Goal: Task Accomplishment & Management: Complete application form

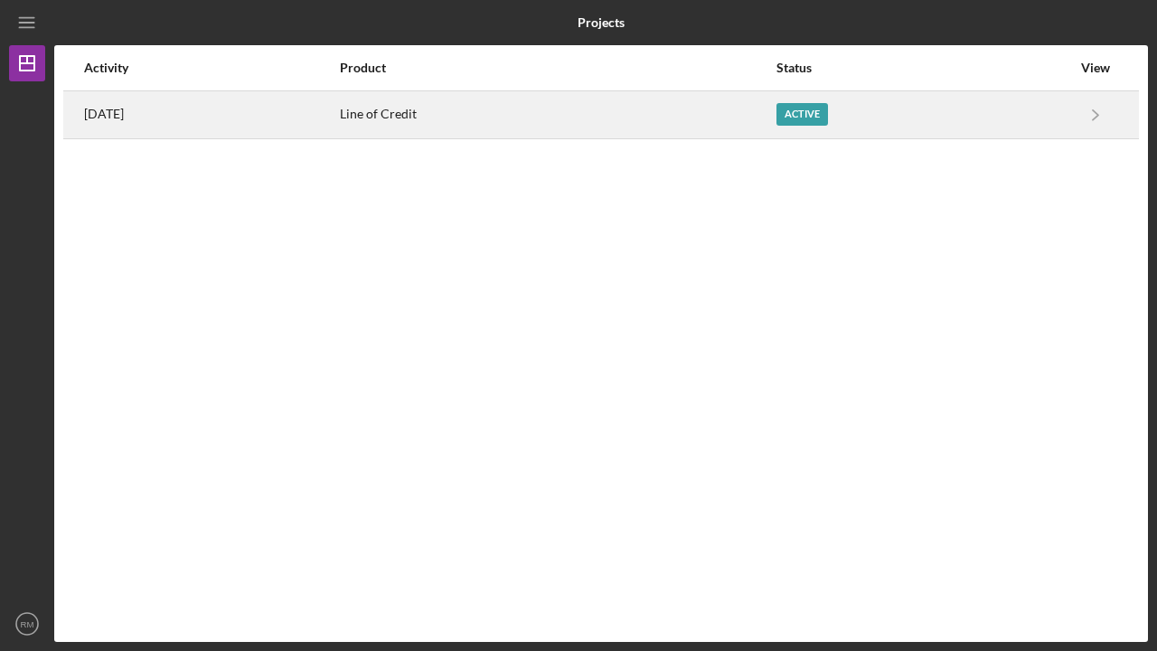
click at [822, 115] on div "Active" at bounding box center [803, 114] width 52 height 23
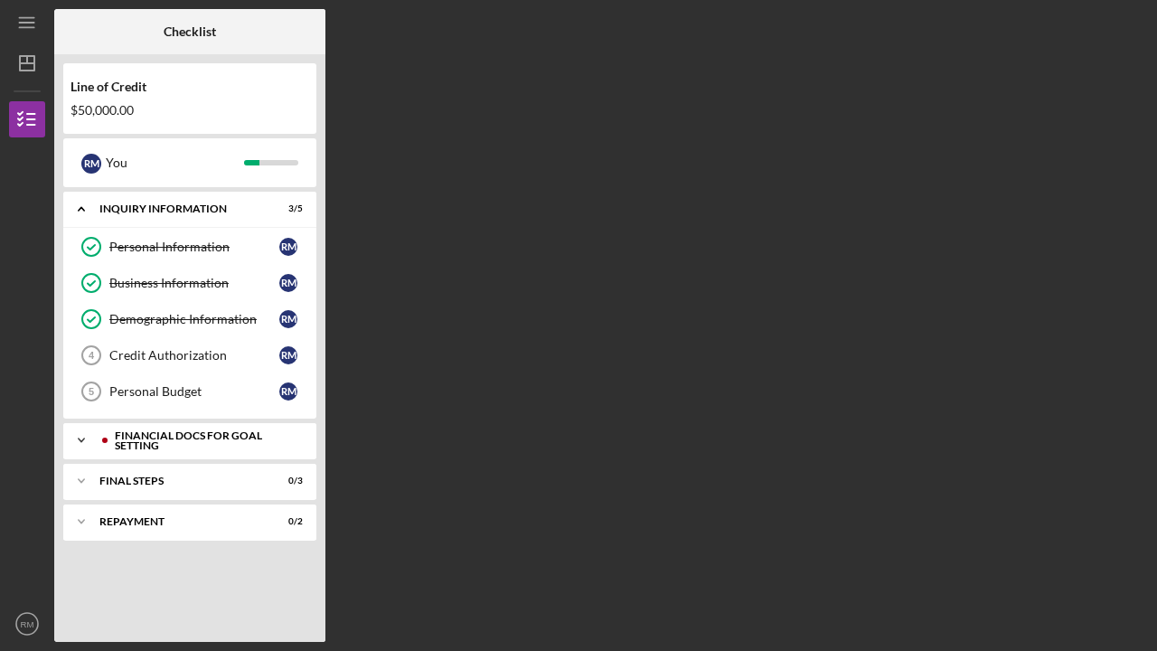
click at [167, 439] on div "Financial Docs for Goal Setting" at bounding box center [204, 440] width 179 height 21
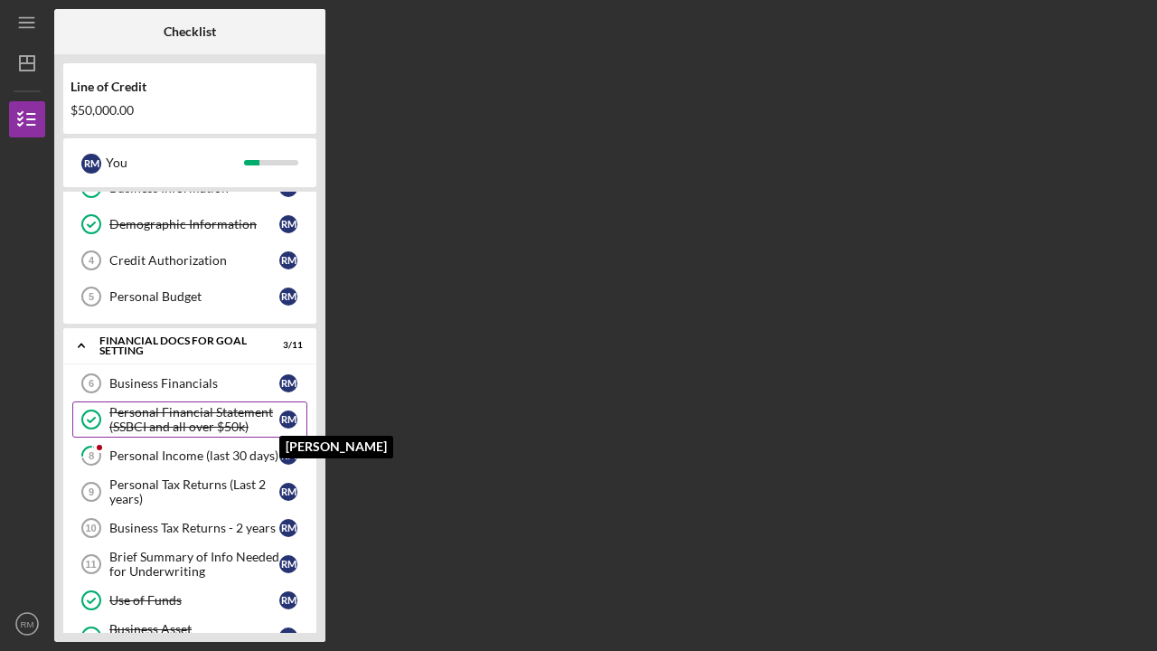
scroll to position [97, 0]
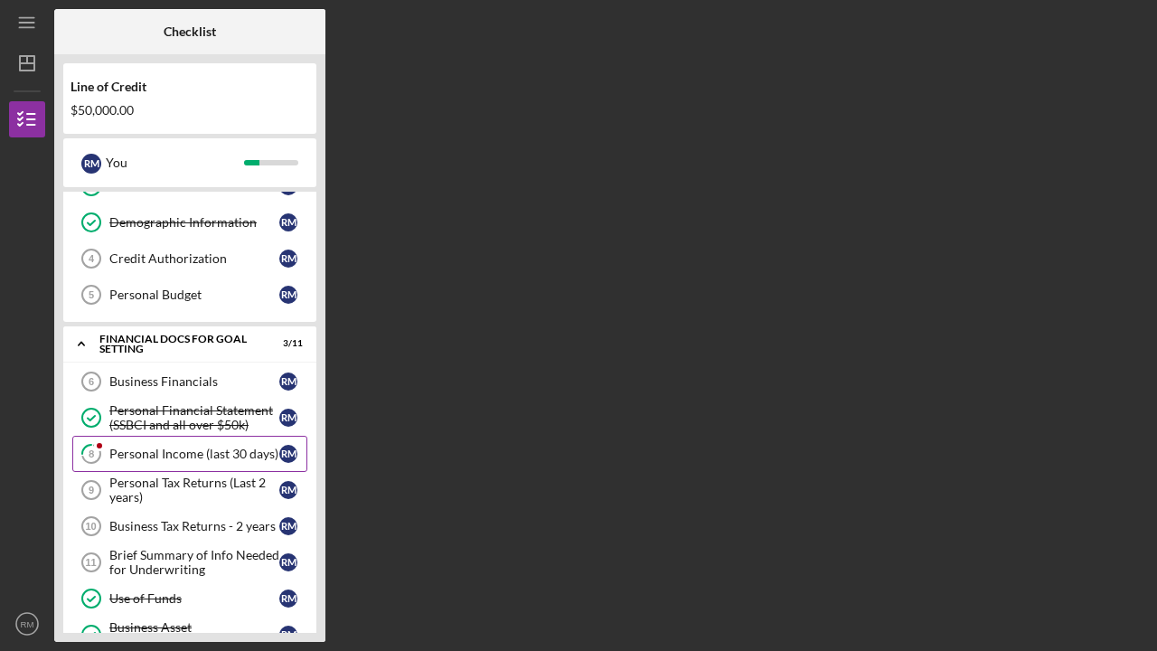
click at [173, 455] on div "Personal Income (last 30 days)" at bounding box center [194, 454] width 170 height 14
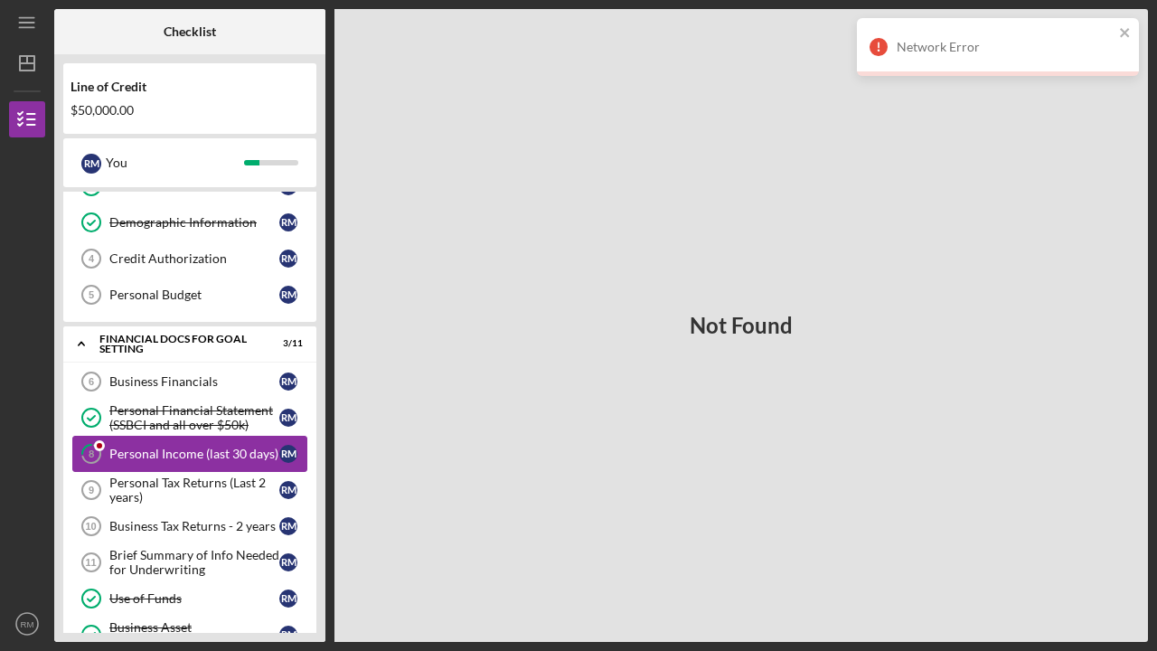
click at [173, 455] on div "Personal Income (last 30 days)" at bounding box center [194, 454] width 170 height 14
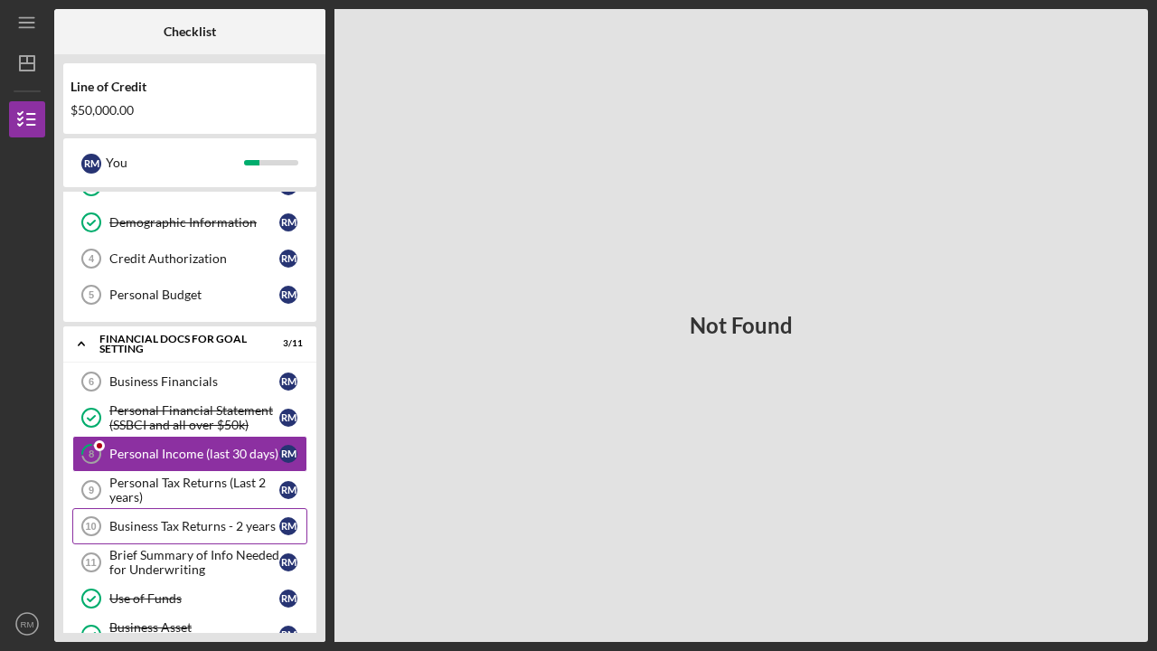
click at [160, 528] on div "Business Tax Returns - 2 years" at bounding box center [194, 526] width 170 height 14
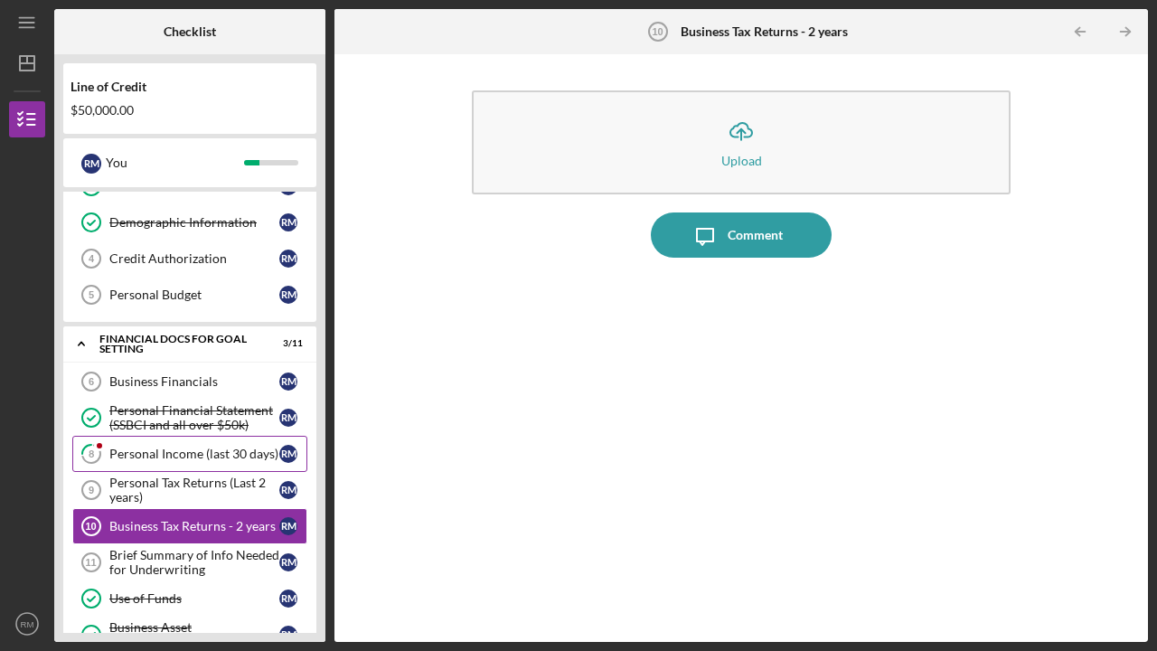
click at [158, 450] on div "Personal Income (last 30 days)" at bounding box center [194, 454] width 170 height 14
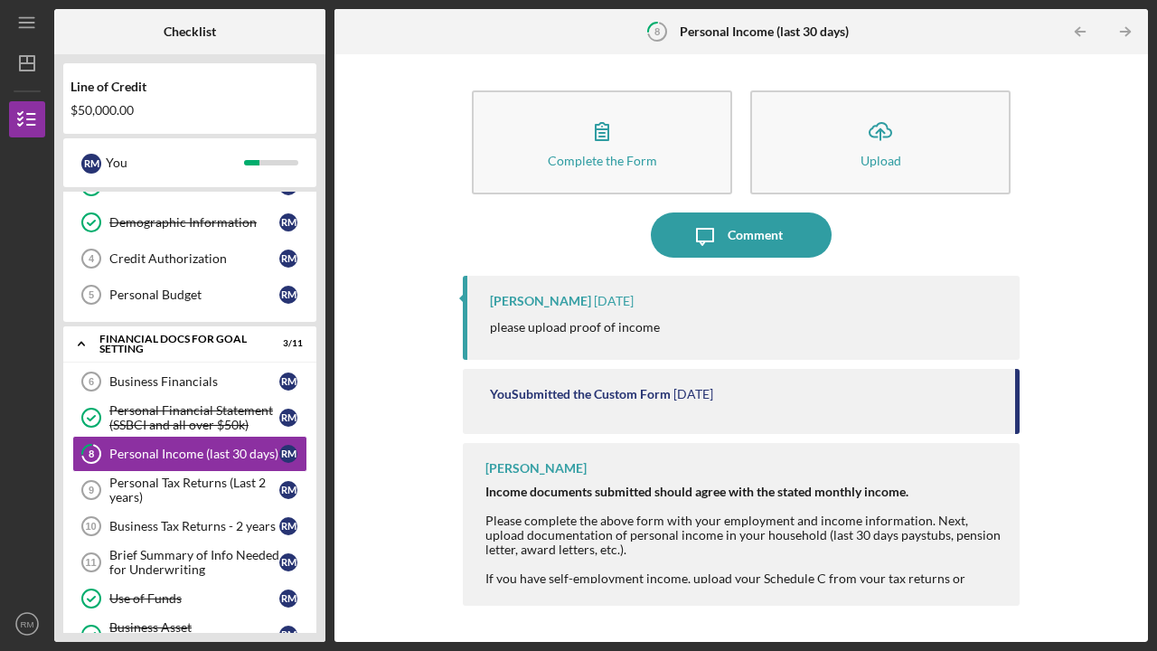
click at [546, 304] on div "[PERSON_NAME]" at bounding box center [540, 301] width 101 height 14
click at [558, 333] on p "please upload proof of income" at bounding box center [575, 327] width 170 height 20
click at [751, 232] on div "Comment" at bounding box center [755, 234] width 55 height 45
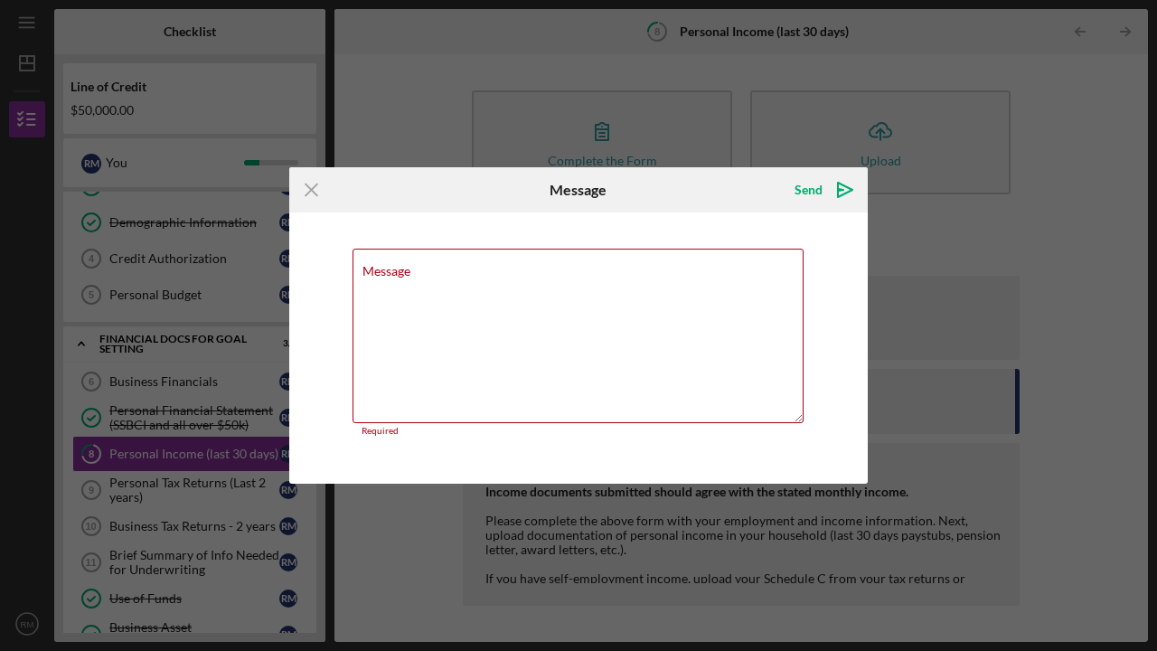
click at [751, 232] on div "Message Required" at bounding box center [578, 347] width 579 height 271
click at [307, 188] on icon "Icon/Menu Close" at bounding box center [311, 189] width 45 height 45
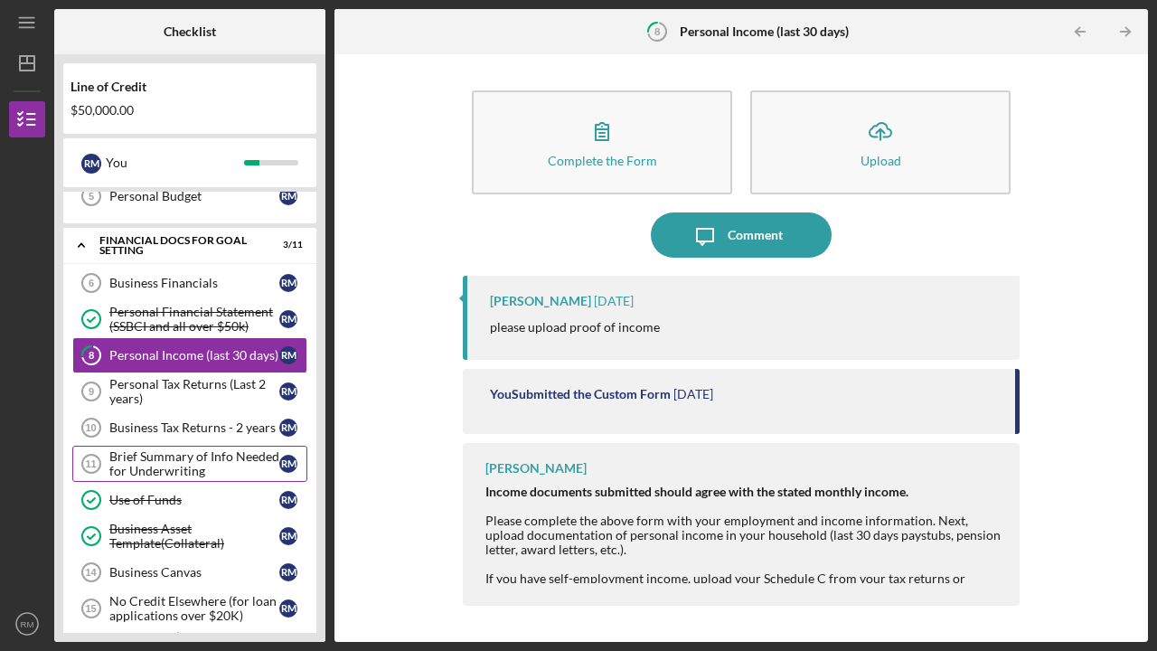
scroll to position [196, 0]
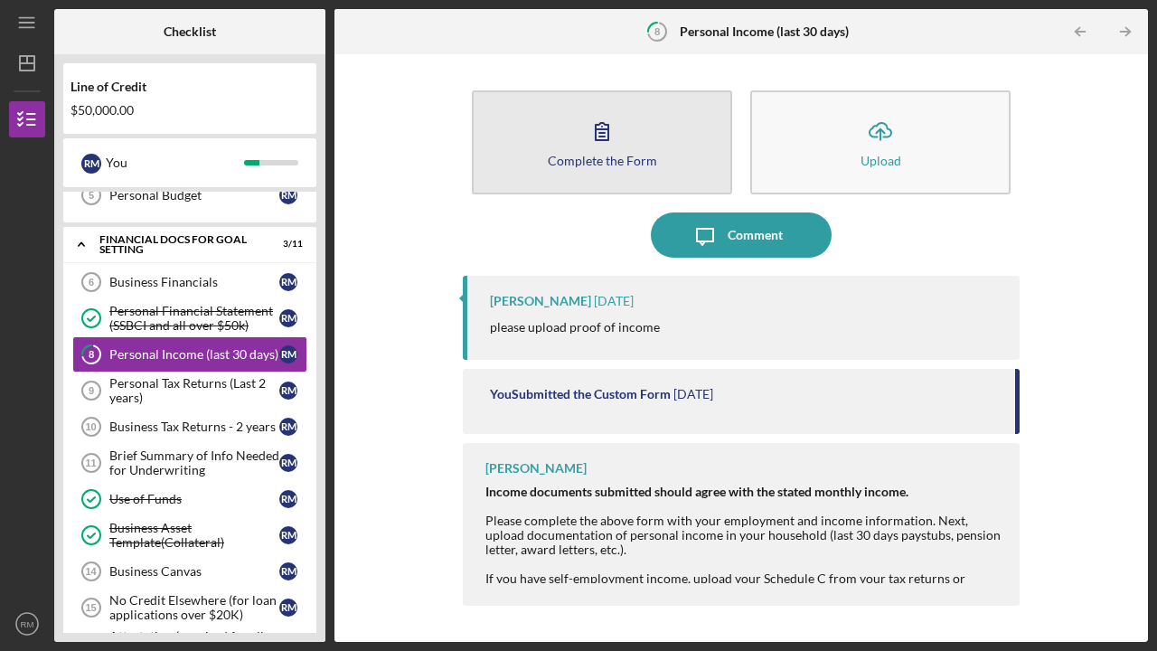
click at [659, 158] on button "Complete the Form Form" at bounding box center [602, 142] width 260 height 104
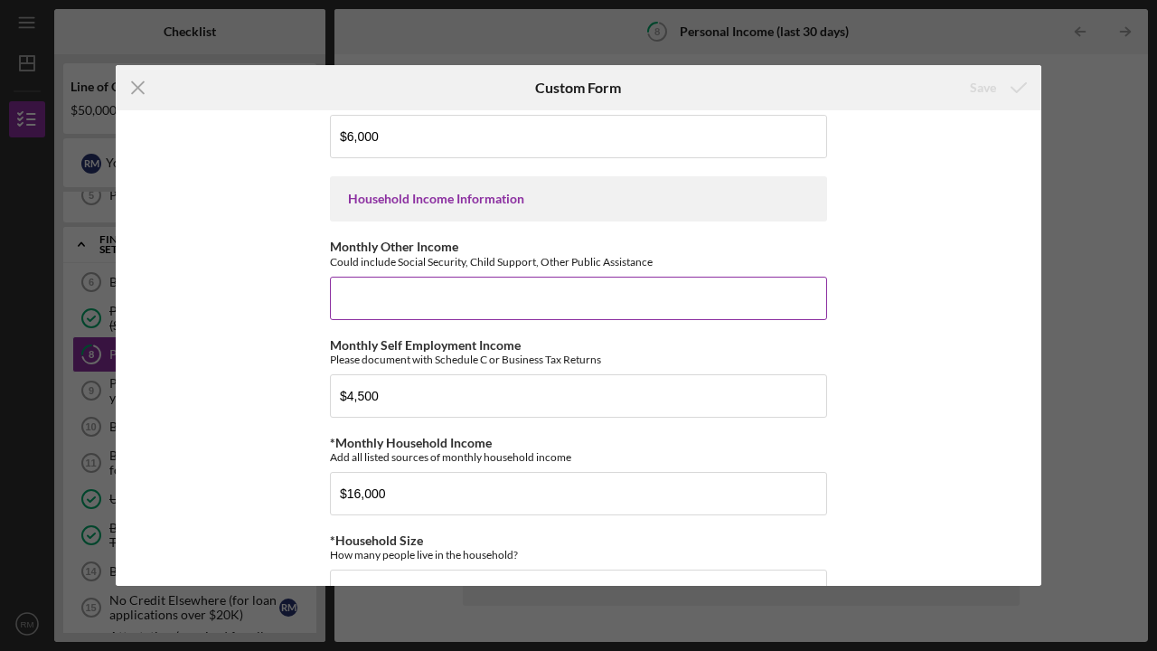
scroll to position [572, 0]
click at [372, 289] on input "Monthly Other Income" at bounding box center [578, 295] width 497 height 43
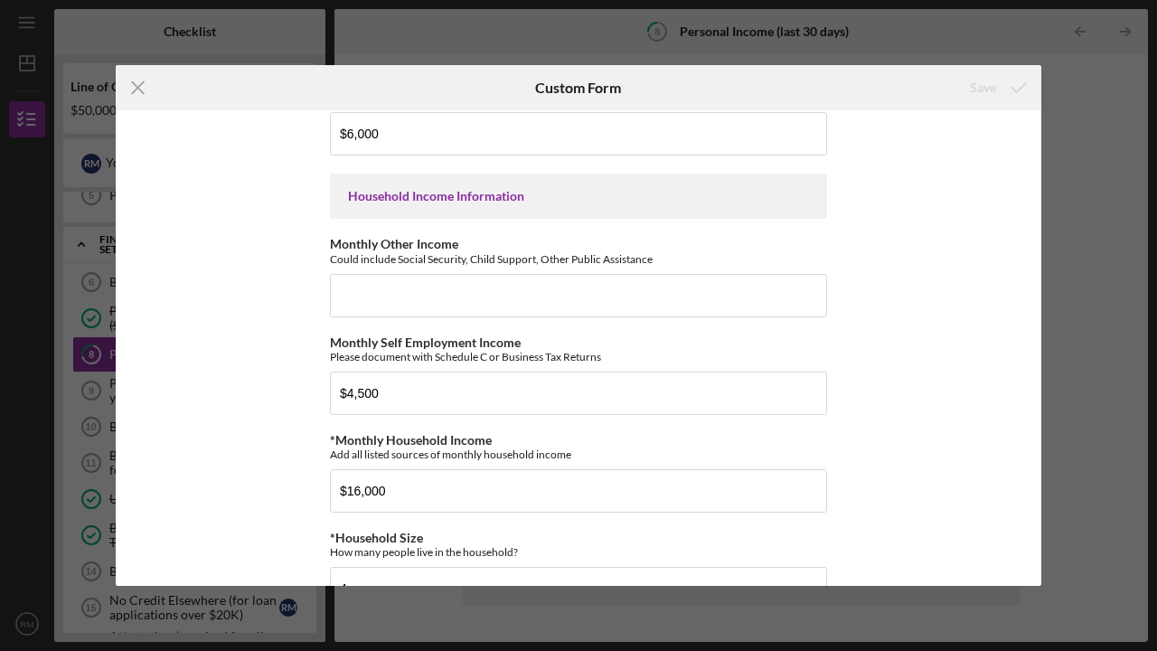
click at [242, 152] on div "Employment Information *Employment Status Employed More than Full Time Employed…" at bounding box center [579, 348] width 926 height 476
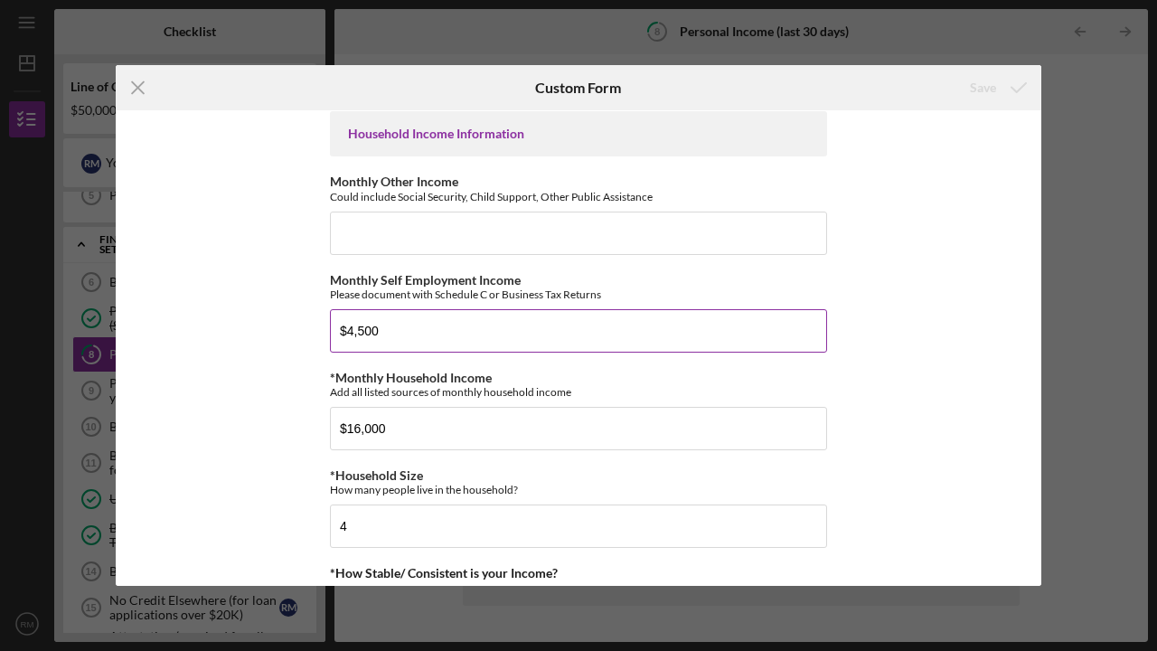
scroll to position [636, 0]
click at [351, 234] on input "Monthly Other Income" at bounding box center [578, 231] width 497 height 43
type input "$2,500"
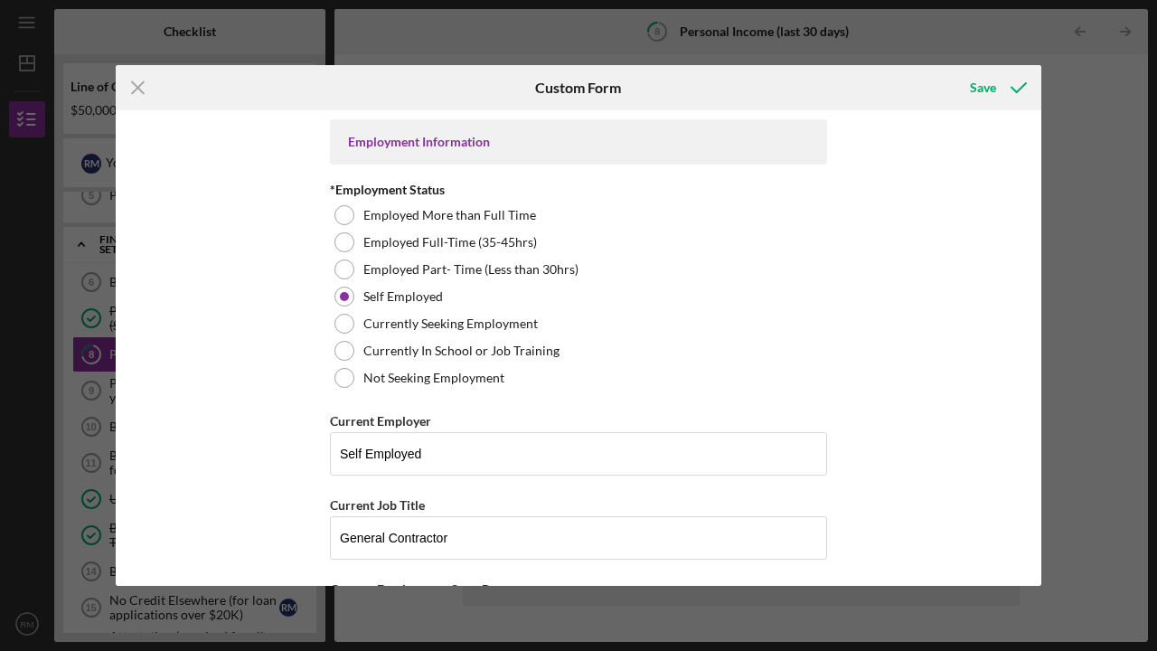
scroll to position [0, 0]
click at [985, 83] on div "Save" at bounding box center [983, 88] width 26 height 36
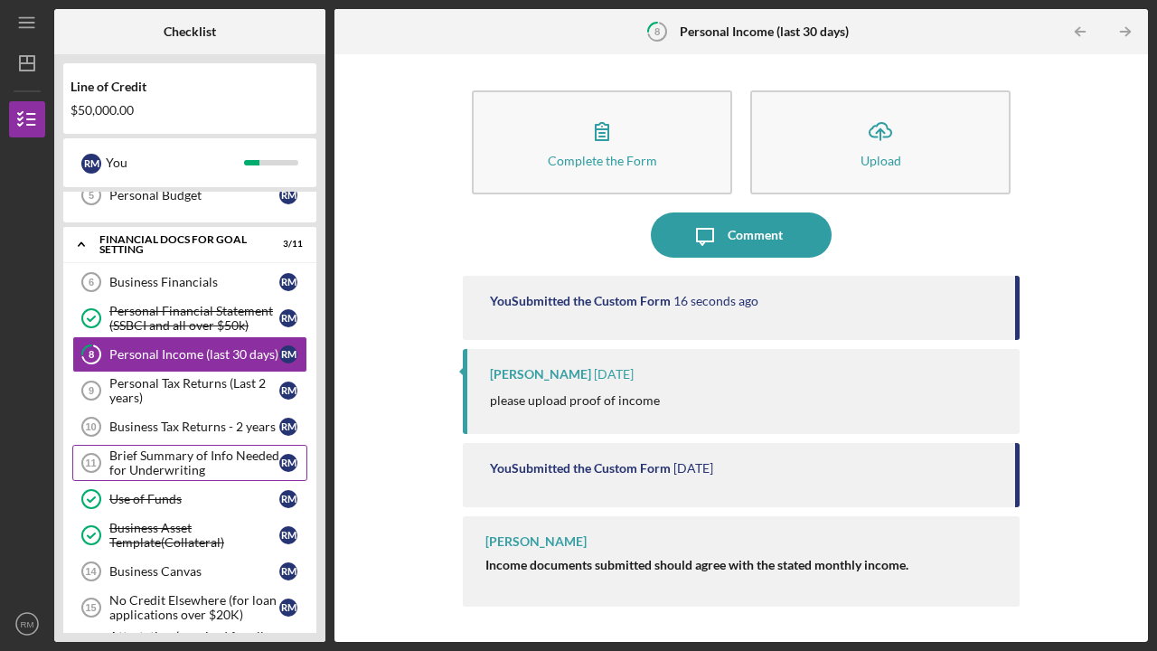
click at [147, 460] on div "Brief Summary of Info Needed for Underwriting" at bounding box center [194, 462] width 170 height 29
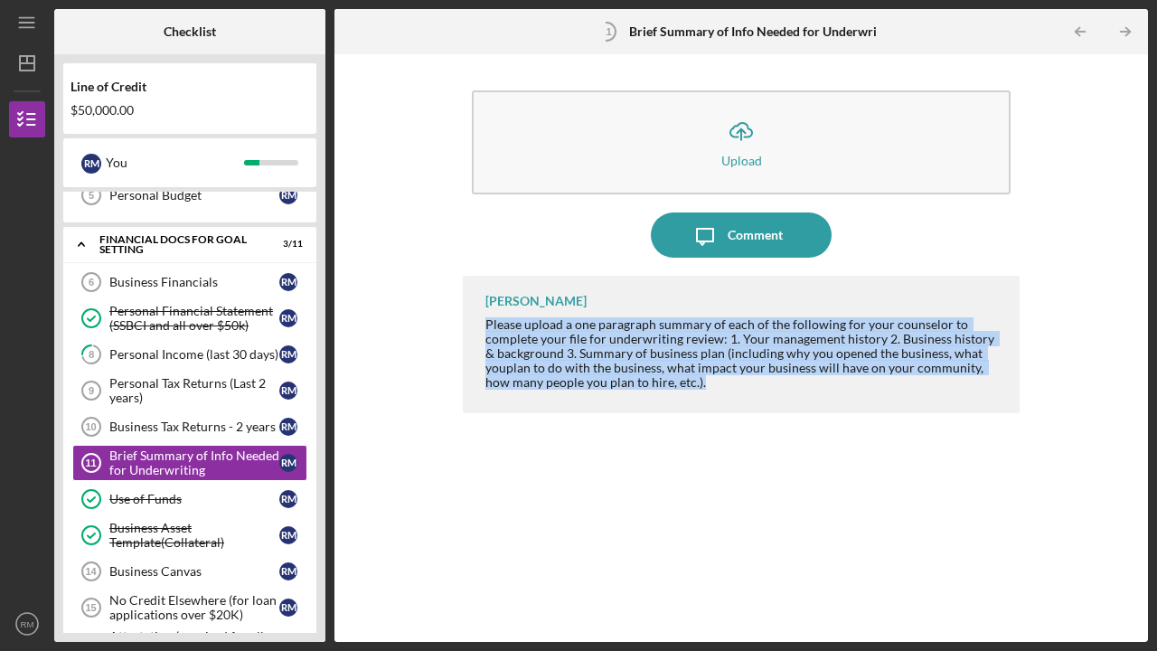
drag, startPoint x: 487, startPoint y: 325, endPoint x: 812, endPoint y: 384, distance: 330.0
click at [812, 383] on div "Please upload a one paragraph summary of each of the following for your counsel…" at bounding box center [743, 353] width 516 height 72
copy div "Please upload a one paragraph summary of each of the following for your counsel…"
